Goal: Task Accomplishment & Management: Manage account settings

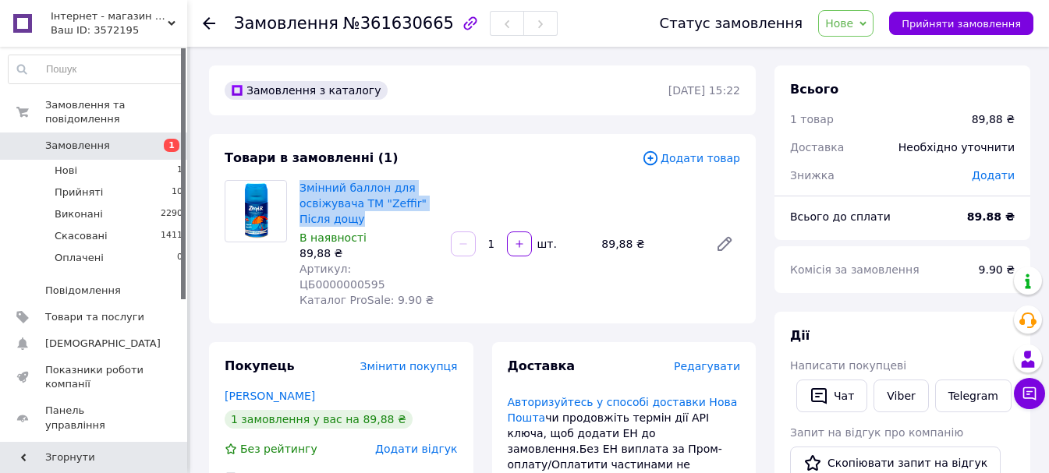
drag, startPoint x: 367, startPoint y: 219, endPoint x: 298, endPoint y: 183, distance: 78.1
click at [298, 183] on div "Змінний баллон для освіжувача ТМ "Zeffir" Після дощу В наявності 89,88 ₴ Артику…" at bounding box center [368, 244] width 151 height 134
copy link "Змінний баллон для освіжувача ТМ "Zeffir" Після дощу"
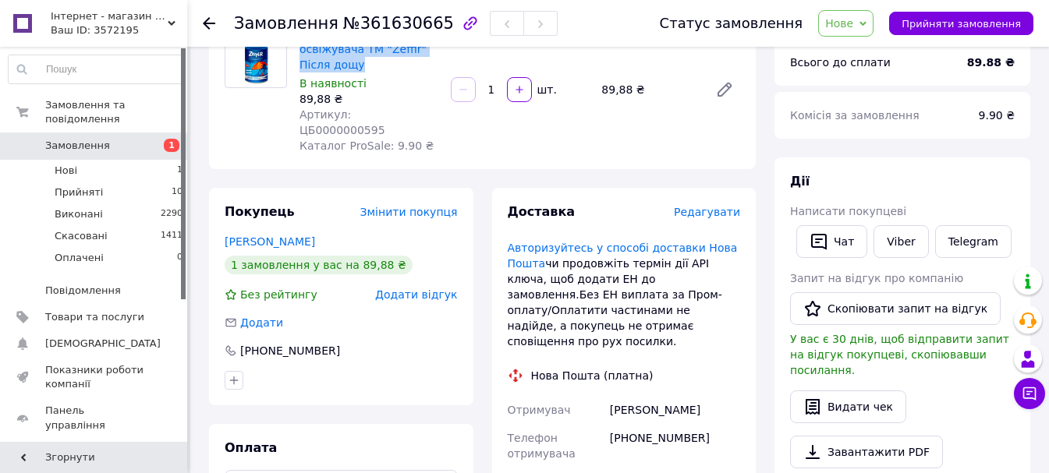
scroll to position [234, 0]
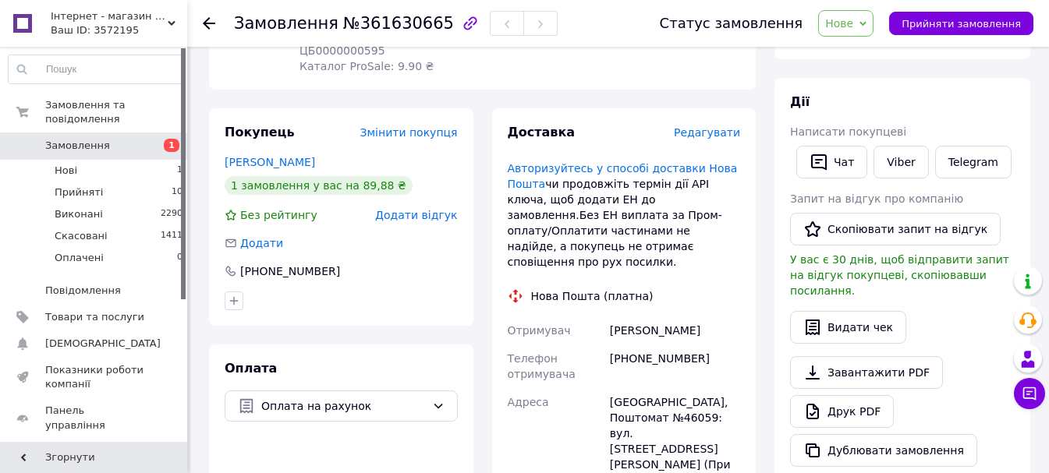
drag, startPoint x: 721, startPoint y: 299, endPoint x: 607, endPoint y: 299, distance: 114.7
click at [607, 317] on div "[PERSON_NAME]" at bounding box center [675, 331] width 136 height 28
copy div "[PERSON_NAME]"
drag, startPoint x: 680, startPoint y: 327, endPoint x: 608, endPoint y: 325, distance: 71.8
click at [608, 345] on div "[PHONE_NUMBER]" at bounding box center [675, 367] width 136 height 44
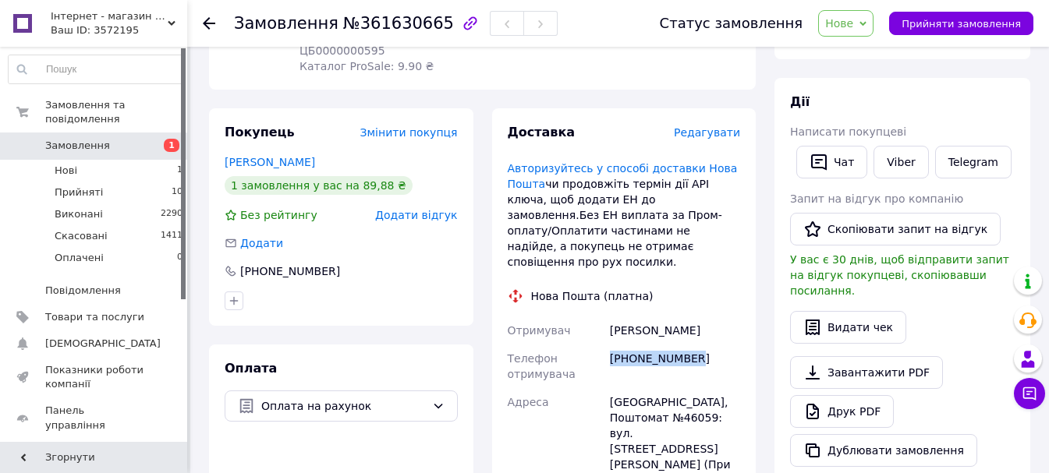
copy div "[PHONE_NUMBER]"
drag, startPoint x: 638, startPoint y: 368, endPoint x: 565, endPoint y: 369, distance: 72.5
click at [565, 369] on div "Отримувач [PERSON_NAME] Телефон отримувача [PHONE_NUMBER] [GEOGRAPHIC_DATA]: ву…" at bounding box center [624, 463] width 239 height 293
copy div "[PERSON_NAME][GEOGRAPHIC_DATA]"
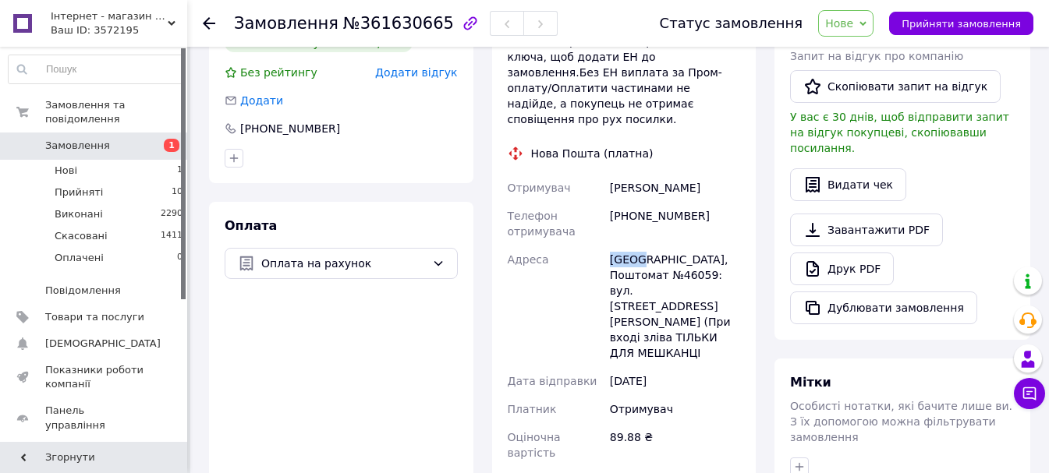
scroll to position [546, 0]
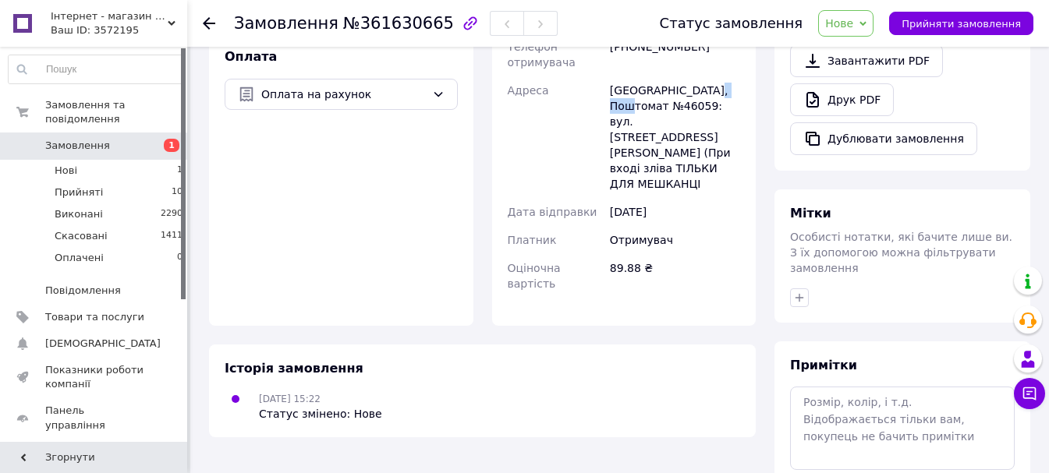
drag, startPoint x: 650, startPoint y: 76, endPoint x: 622, endPoint y: 76, distance: 28.1
click at [622, 76] on div "[GEOGRAPHIC_DATA], Поштомат №46059: вул. [STREET_ADDRESS][PERSON_NAME] (При вхо…" at bounding box center [675, 137] width 136 height 122
copy div "46059"
click at [66, 164] on span "Нові" at bounding box center [66, 171] width 23 height 14
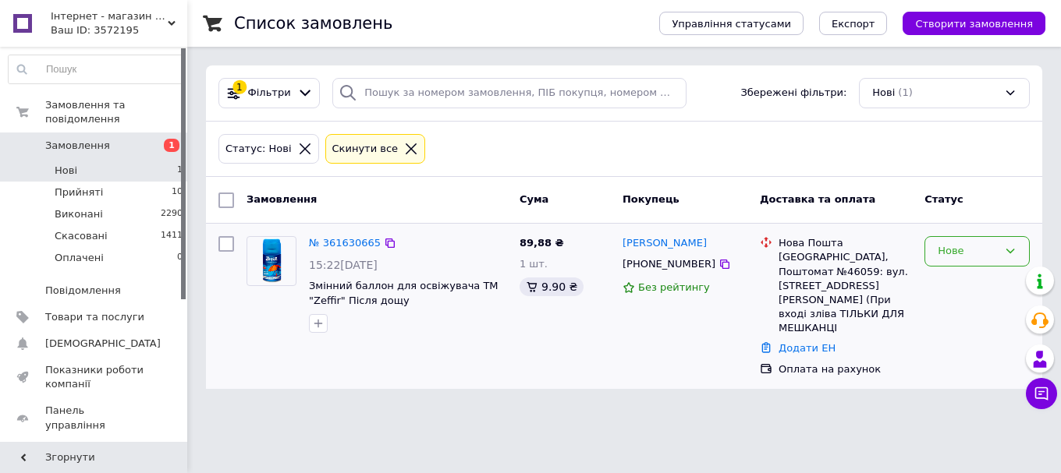
click at [971, 240] on div "Нове" at bounding box center [976, 251] width 105 height 30
click at [967, 280] on li "Прийнято" at bounding box center [977, 284] width 104 height 29
